Goal: Task Accomplishment & Management: Complete application form

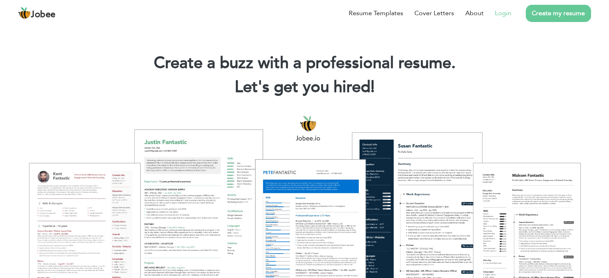
click at [504, 11] on link "Login" at bounding box center [503, 13] width 16 height 10
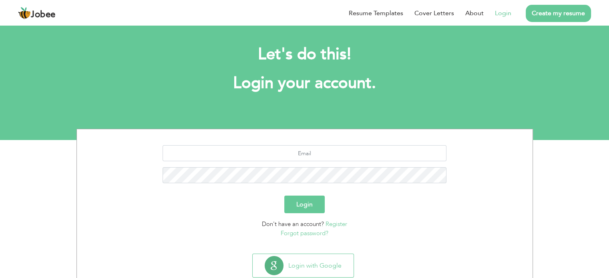
scroll to position [25, 0]
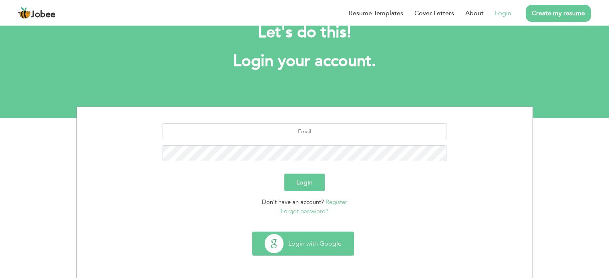
click at [324, 245] on button "Login with Google" at bounding box center [303, 243] width 101 height 23
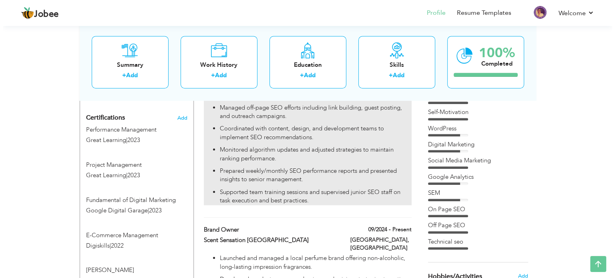
scroll to position [440, 0]
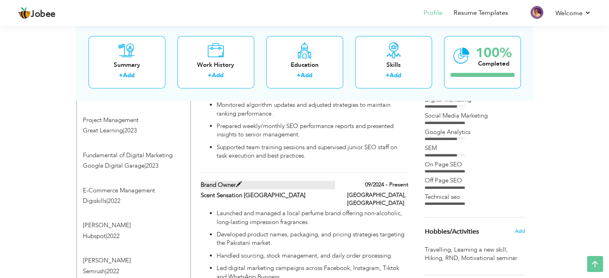
click at [323, 181] on label "Brand Owner" at bounding box center [268, 185] width 134 height 8
type input "Brand Owner"
type input "Scent Sensation [GEOGRAPHIC_DATA]"
type input "09/2024"
type input "[GEOGRAPHIC_DATA]"
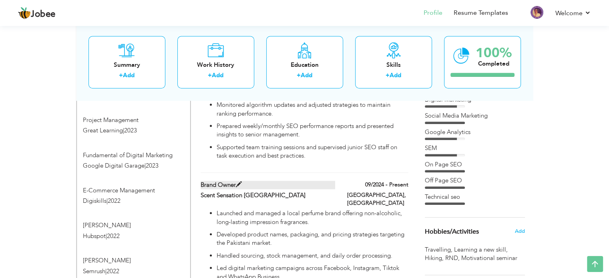
type input "[GEOGRAPHIC_DATA]"
checkbox input "true"
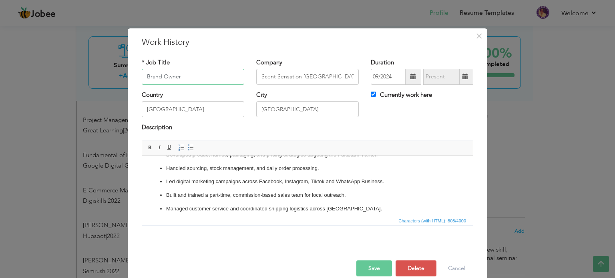
scroll to position [40, 0]
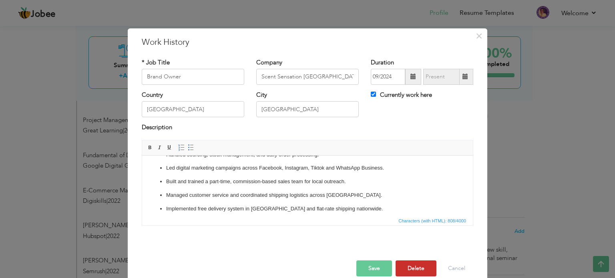
drag, startPoint x: 421, startPoint y: 264, endPoint x: 419, endPoint y: 259, distance: 5.4
click at [421, 264] on button "Delete" at bounding box center [415, 269] width 41 height 16
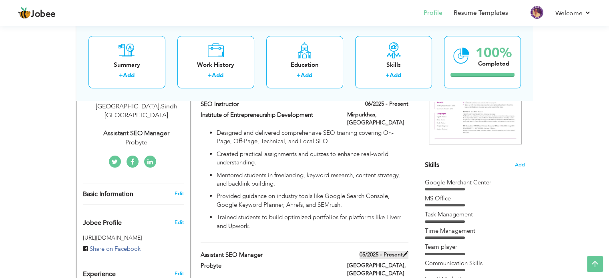
scroll to position [120, 0]
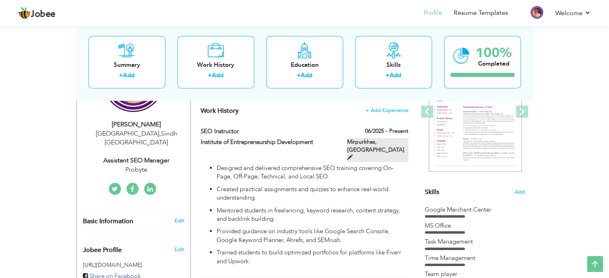
click at [385, 142] on label "Mirpurkhas, [GEOGRAPHIC_DATA]" at bounding box center [377, 150] width 61 height 24
type input "SEO Instructor"
type input "Institute of Entrepreneurship Development"
type input "06/2025"
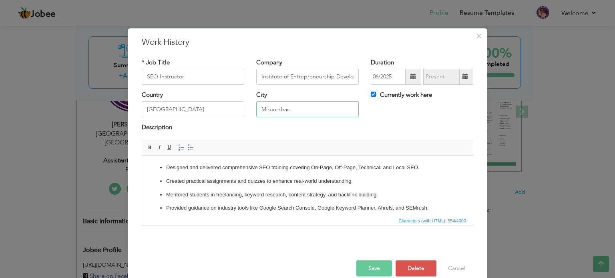
click at [287, 110] on input "Mirpurkhas" at bounding box center [307, 109] width 102 height 16
type input "[GEOGRAPHIC_DATA]"
click at [370, 269] on button "Save" at bounding box center [374, 269] width 36 height 16
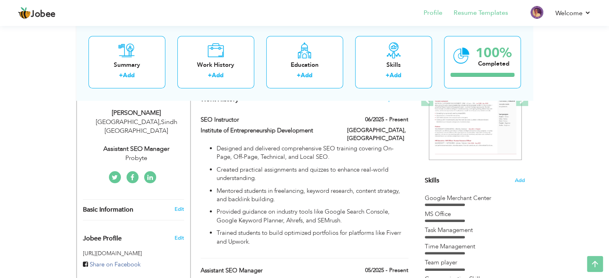
scroll to position [0, 0]
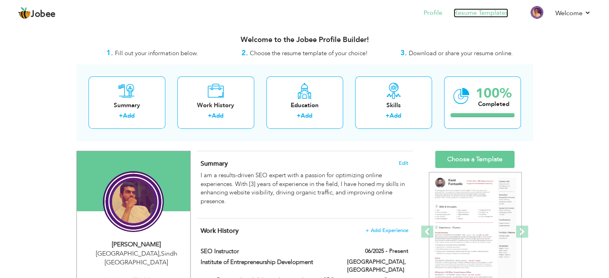
click at [491, 8] on link "Resume Templates" at bounding box center [480, 12] width 54 height 9
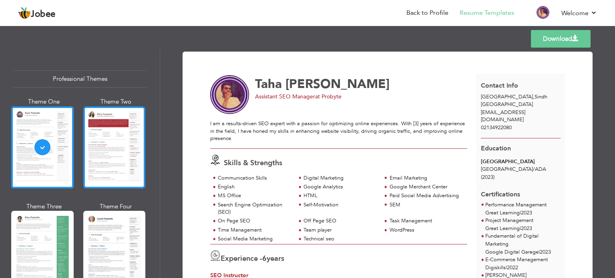
click at [99, 152] on div at bounding box center [114, 147] width 62 height 82
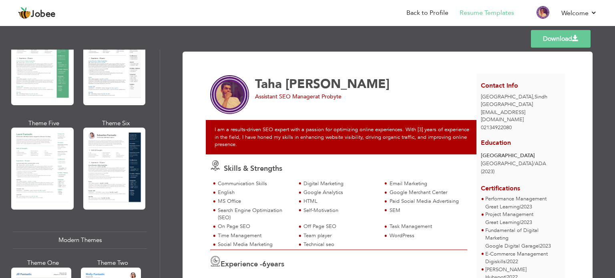
scroll to position [200, 0]
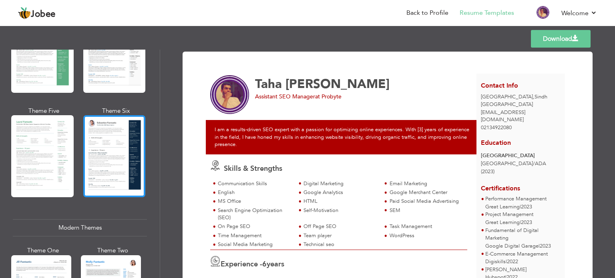
click at [108, 142] on div at bounding box center [114, 156] width 62 height 82
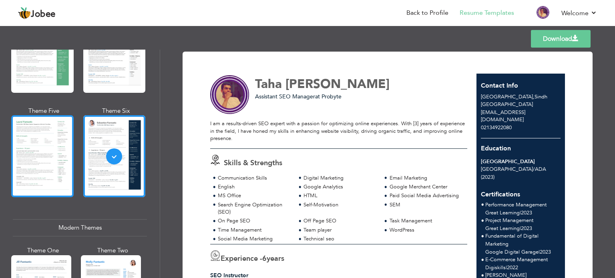
click at [53, 150] on div at bounding box center [42, 156] width 62 height 82
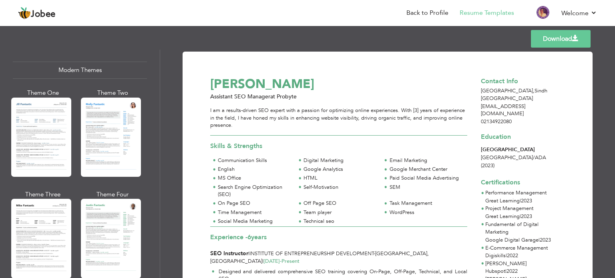
scroll to position [360, 0]
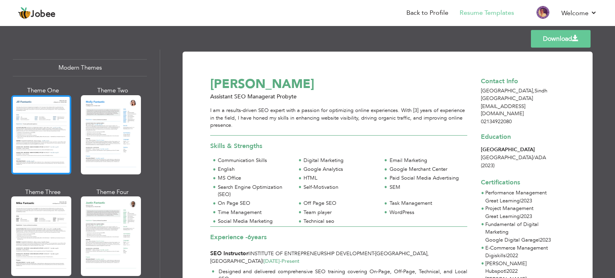
click at [55, 147] on div at bounding box center [41, 134] width 60 height 79
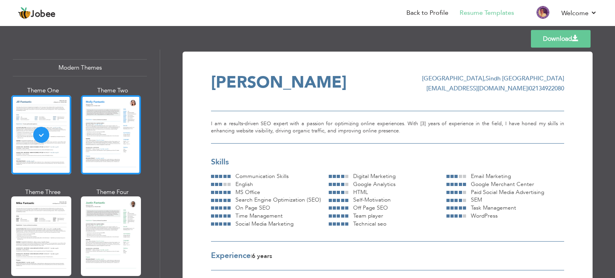
click at [118, 142] on div at bounding box center [111, 134] width 60 height 79
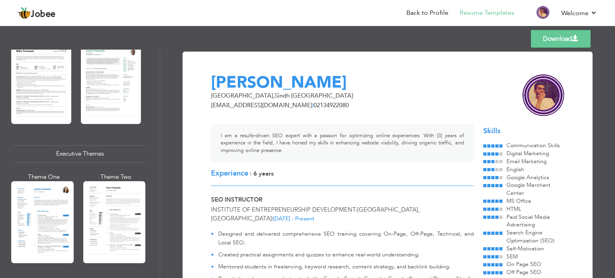
scroll to position [520, 0]
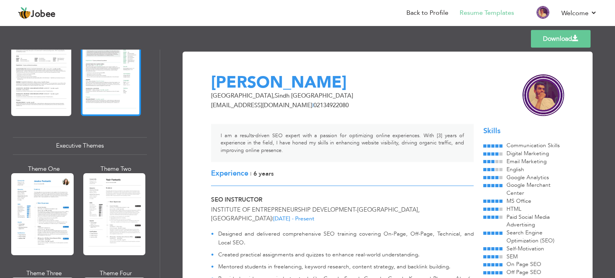
click at [112, 94] on div at bounding box center [111, 75] width 60 height 79
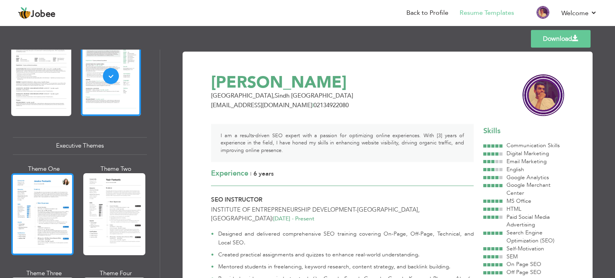
click at [58, 203] on div at bounding box center [42, 214] width 62 height 82
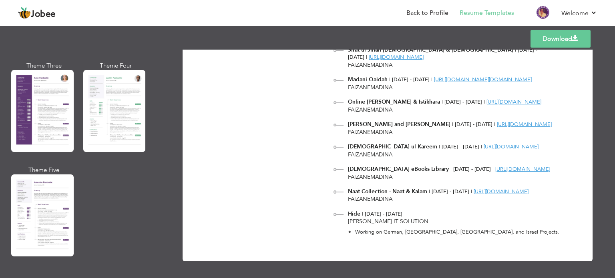
scroll to position [640, 0]
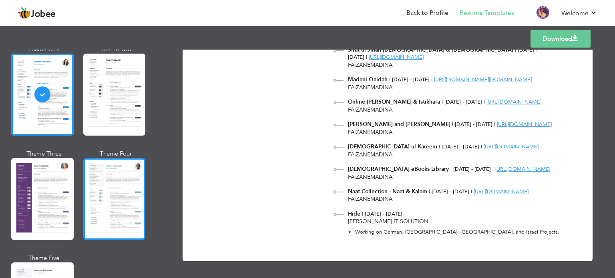
click at [91, 174] on div at bounding box center [114, 199] width 62 height 82
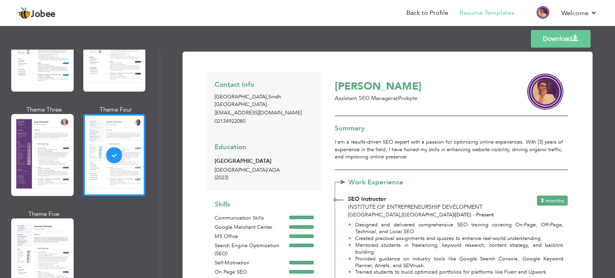
scroll to position [764, 0]
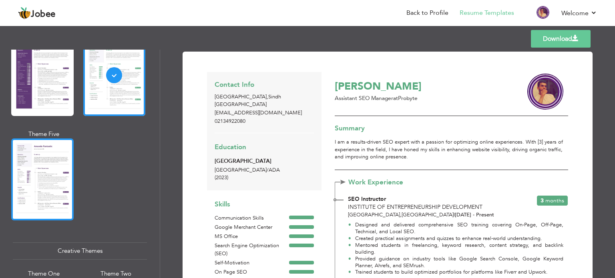
click at [59, 175] on div at bounding box center [42, 179] width 62 height 82
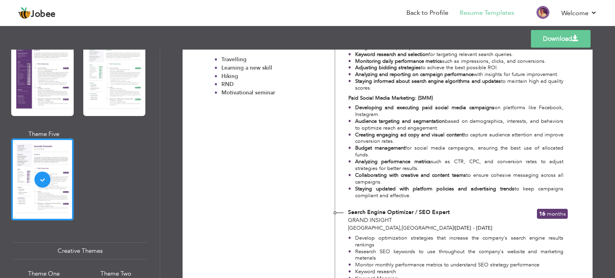
scroll to position [480, 0]
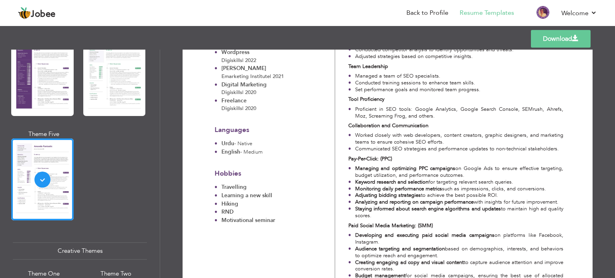
click at [552, 38] on link "Download" at bounding box center [561, 39] width 60 height 18
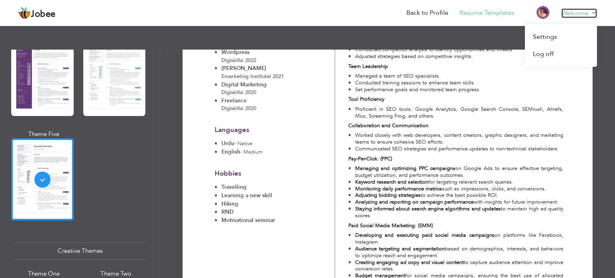
click at [591, 9] on link "Welcome" at bounding box center [579, 13] width 36 height 10
click at [554, 54] on link "Log off" at bounding box center [561, 54] width 72 height 17
